Goal: Information Seeking & Learning: Learn about a topic

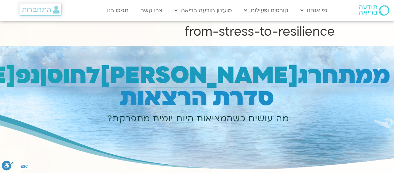
click at [43, 8] on span "התחברות" at bounding box center [36, 10] width 29 height 8
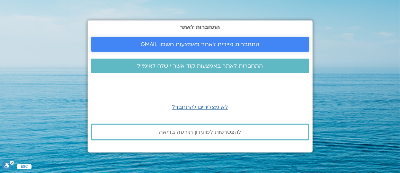
click at [183, 43] on span "התחברות מיידית לאתר באמצעות חשבון GMAIL" at bounding box center [199, 44] width 119 height 6
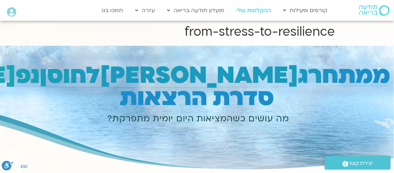
click at [252, 13] on link "ההקלטות שלי" at bounding box center [254, 10] width 42 height 13
click at [246, 10] on link "ההקלטות שלי" at bounding box center [254, 10] width 42 height 13
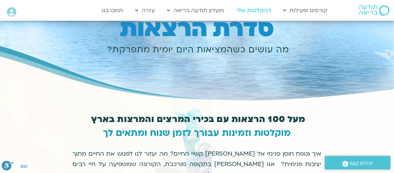
scroll to position [69, 0]
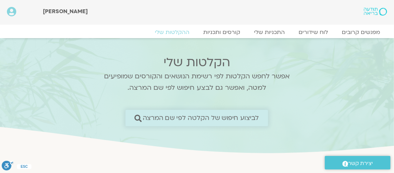
click at [205, 117] on span "לביצוע חיפוש של הקלטה לפי שם המרצה" at bounding box center [201, 117] width 117 height 7
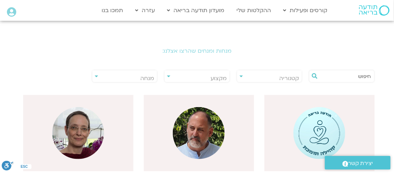
scroll to position [138, 0]
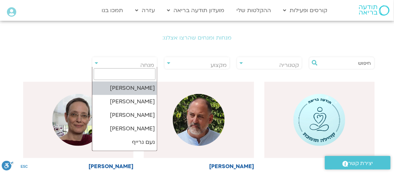
click at [96, 64] on span "מנחה" at bounding box center [124, 65] width 65 height 16
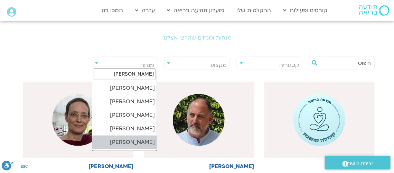
type input "תומר"
select select "****"
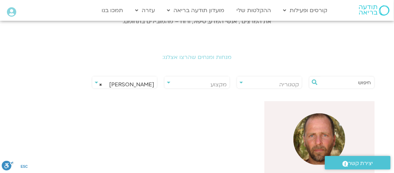
scroll to position [104, 0]
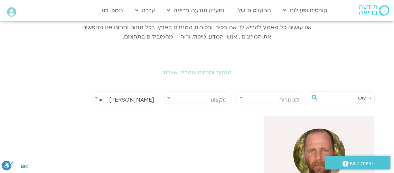
click at [194, 117] on div "[PERSON_NAME]" at bounding box center [197, 166] width 366 height 100
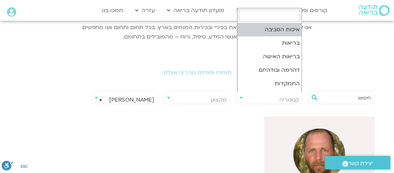
click at [239, 95] on span "קטגוריה" at bounding box center [269, 100] width 65 height 16
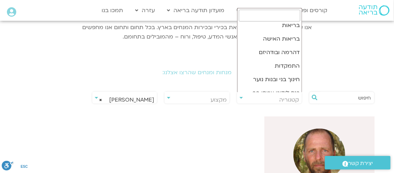
scroll to position [9, 0]
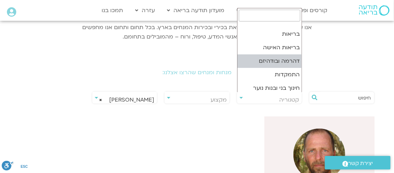
select select "***"
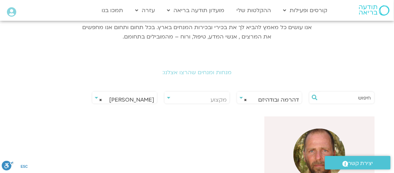
click at [168, 98] on div "**********" at bounding box center [197, 97] width 66 height 12
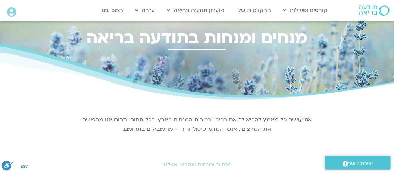
scroll to position [0, 0]
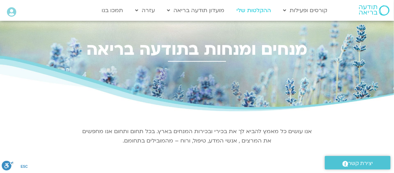
click at [252, 10] on link "ההקלטות שלי" at bounding box center [254, 10] width 42 height 13
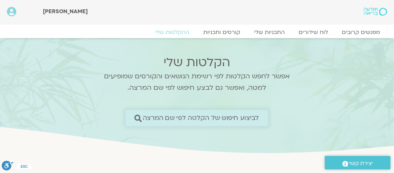
click at [139, 116] on icon at bounding box center [138, 117] width 7 height 7
click at [138, 117] on icon at bounding box center [138, 117] width 7 height 7
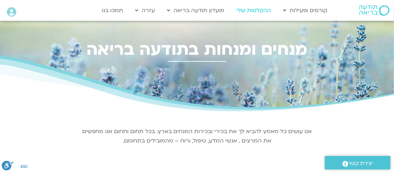
click at [241, 10] on link "ההקלטות שלי" at bounding box center [254, 10] width 42 height 13
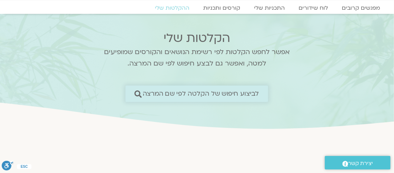
scroll to position [34, 0]
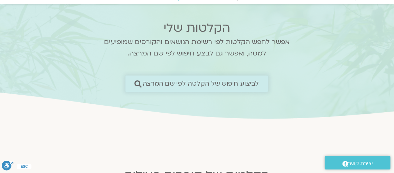
click at [138, 83] on icon at bounding box center [138, 83] width 7 height 7
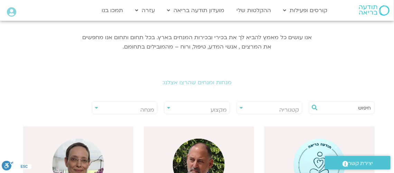
scroll to position [104, 0]
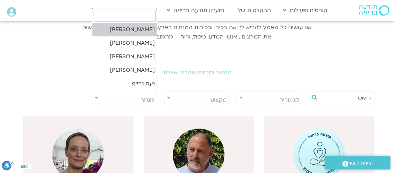
click at [95, 98] on span "מנחה" at bounding box center [124, 100] width 65 height 16
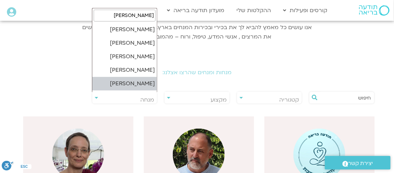
type input "תומר"
select select "****"
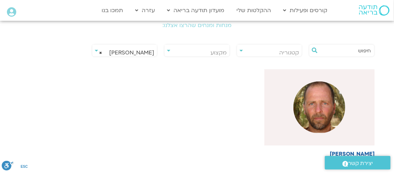
scroll to position [173, 0]
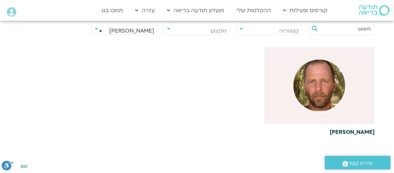
click at [318, 87] on img at bounding box center [320, 86] width 52 height 52
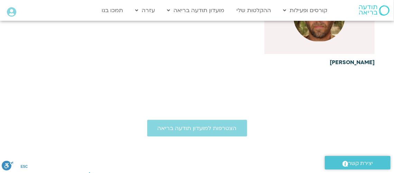
scroll to position [277, 0]
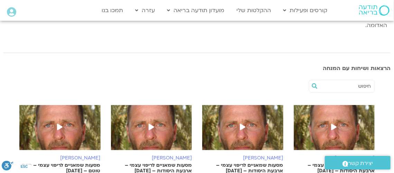
scroll to position [173, 0]
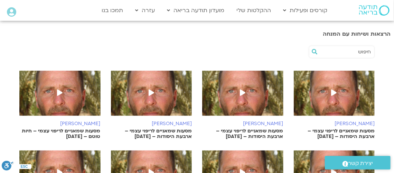
click at [241, 89] on icon at bounding box center [243, 92] width 6 height 6
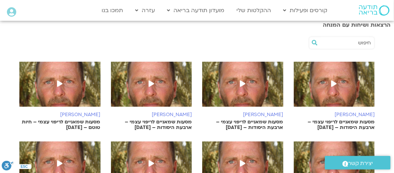
scroll to position [173, 0]
